Goal: Information Seeking & Learning: Learn about a topic

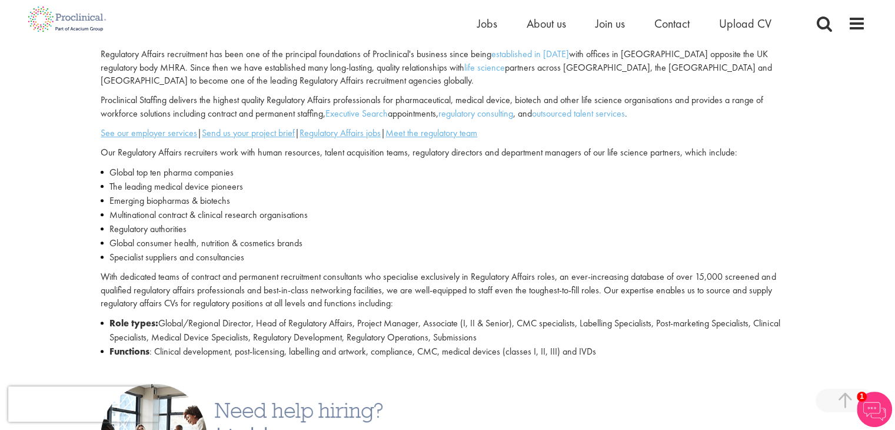
scroll to position [588, 0]
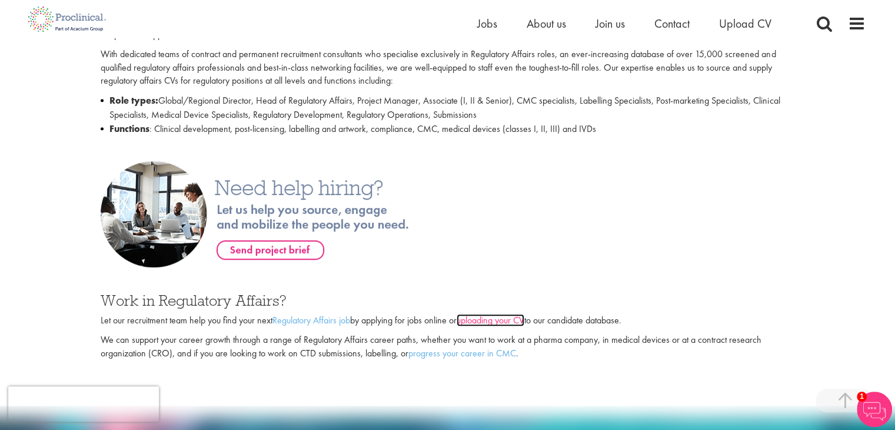
click at [498, 318] on link "uploading your CV" at bounding box center [491, 320] width 68 height 12
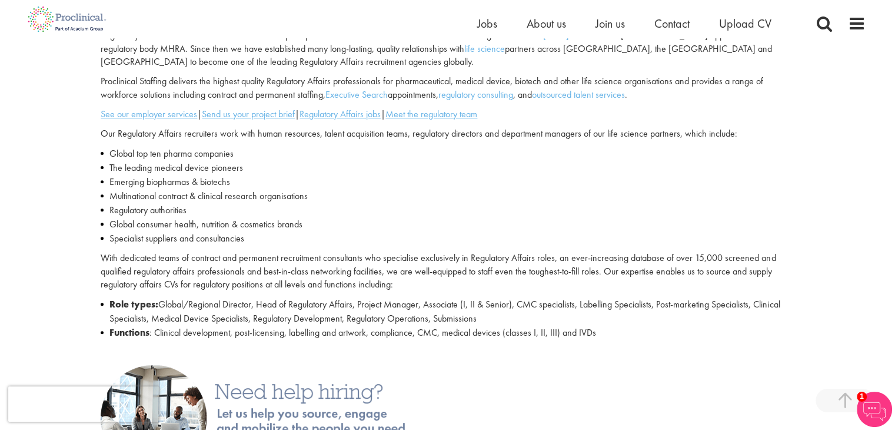
scroll to position [231, 0]
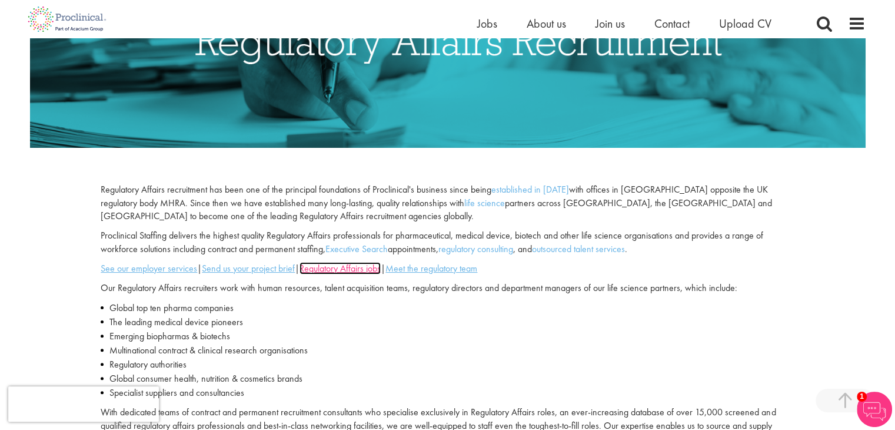
click at [342, 268] on u "Regulatory Affairs jobs" at bounding box center [340, 268] width 81 height 12
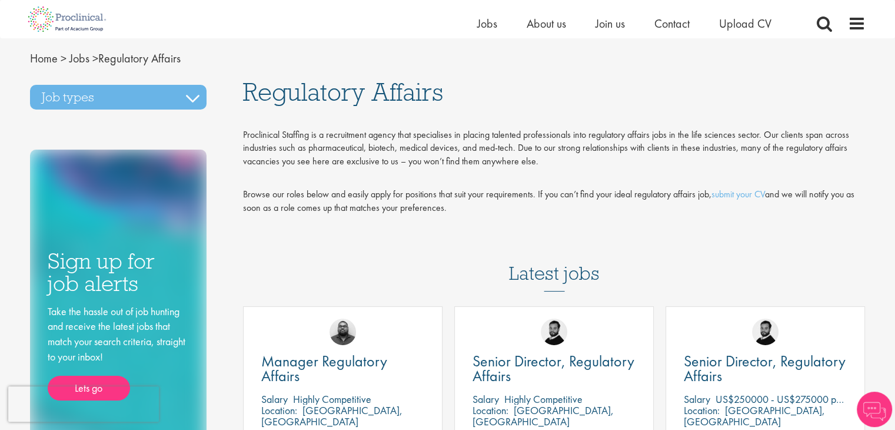
scroll to position [353, 0]
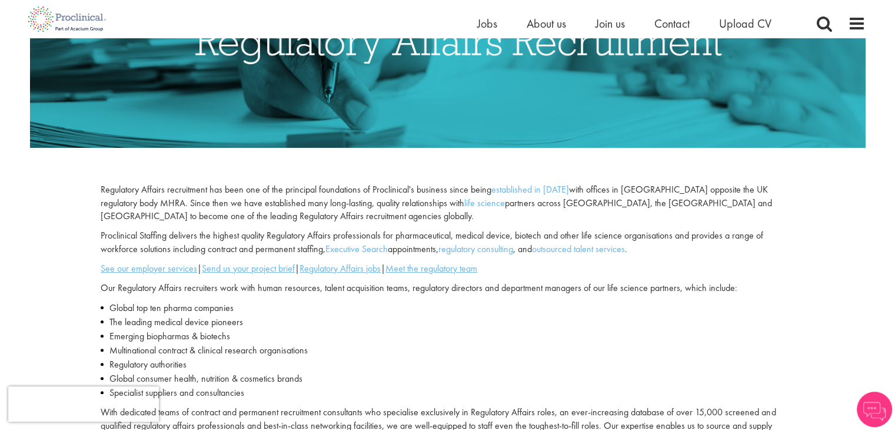
click at [866, 410] on img at bounding box center [874, 408] width 35 height 35
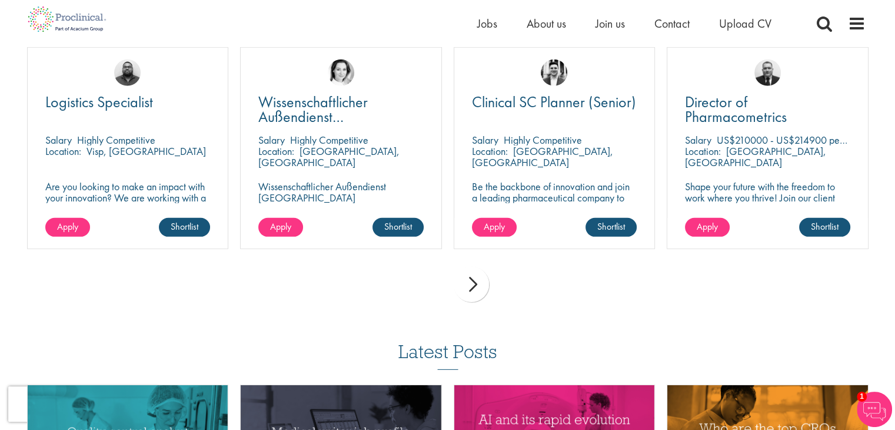
scroll to position [3707, 0]
